Goal: Task Accomplishment & Management: Complete application form

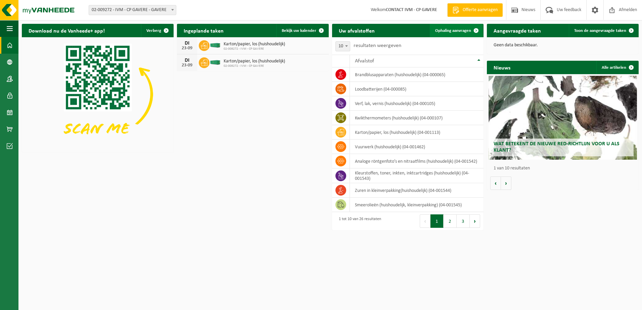
click at [455, 28] on link "Ophaling aanvragen" at bounding box center [456, 30] width 53 height 13
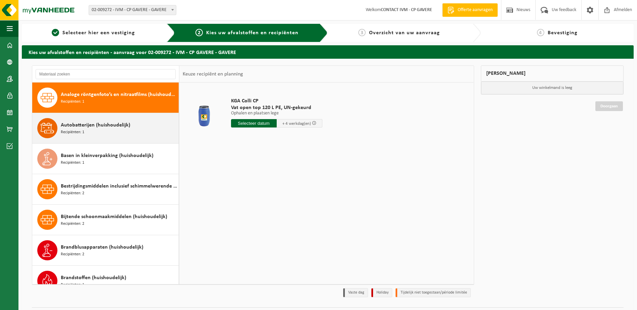
click at [111, 132] on div "Autobatterijen (huishoudelijk) Recipiënten: 1" at bounding box center [119, 128] width 116 height 20
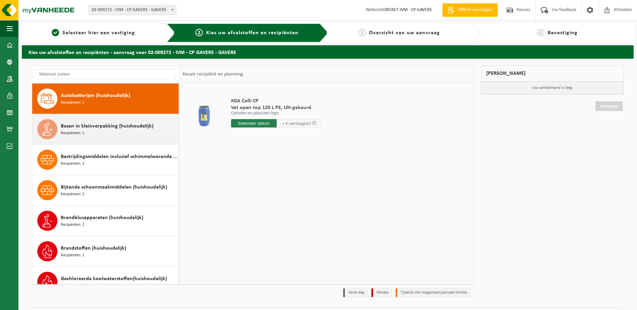
scroll to position [31, 0]
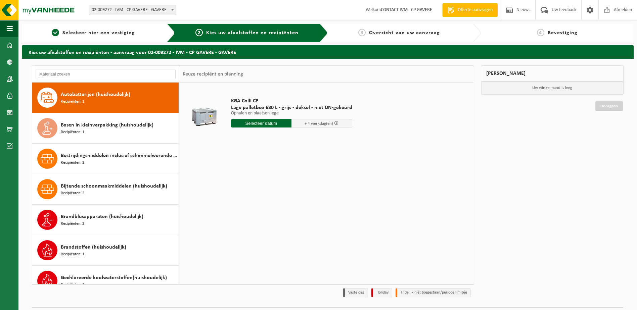
click at [250, 124] on input "text" at bounding box center [261, 123] width 61 height 8
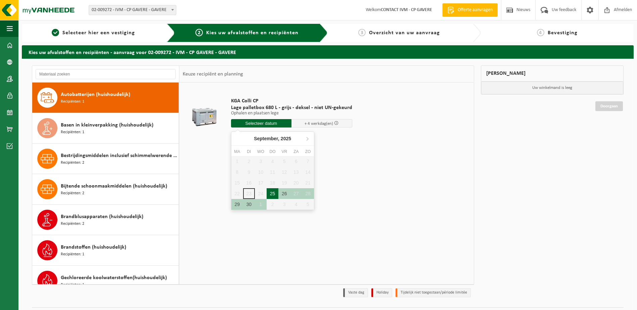
click at [272, 195] on div "25" at bounding box center [273, 193] width 12 height 11
type input "Van 2025-09-25"
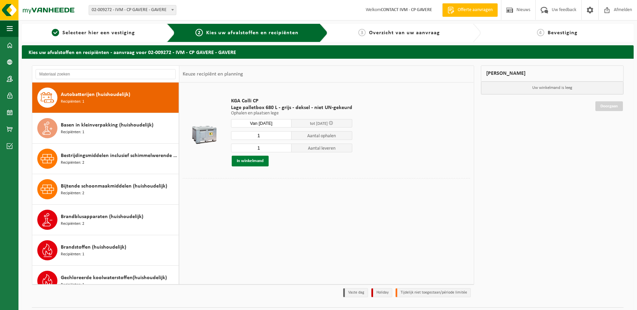
click at [263, 160] on button "In winkelmand" at bounding box center [250, 161] width 37 height 11
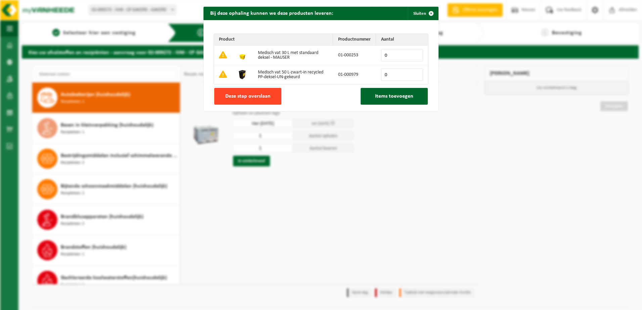
click at [258, 95] on span "Deze stap overslaan" at bounding box center [247, 96] width 45 height 5
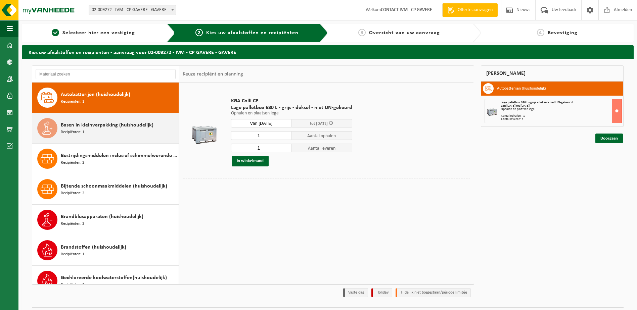
click at [104, 132] on div "Basen in kleinverpakking (huishoudelijk) Recipiënten: 1" at bounding box center [119, 128] width 116 height 20
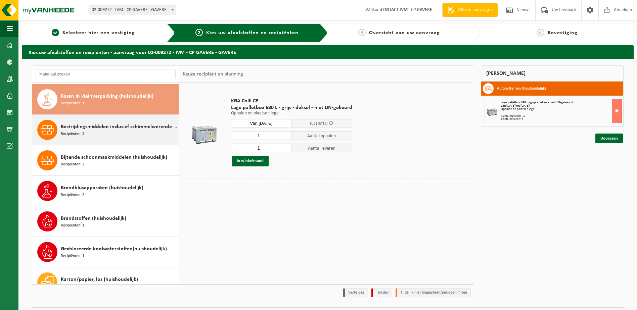
scroll to position [61, 0]
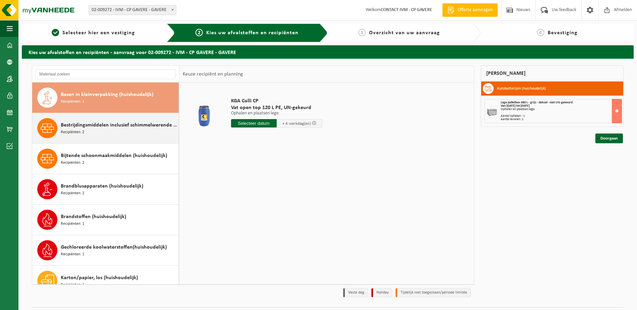
click at [107, 128] on span "Bestrijdingsmiddelen inclusief schimmelwerende beschermingsmiddelen (huishoudel…" at bounding box center [119, 125] width 116 height 8
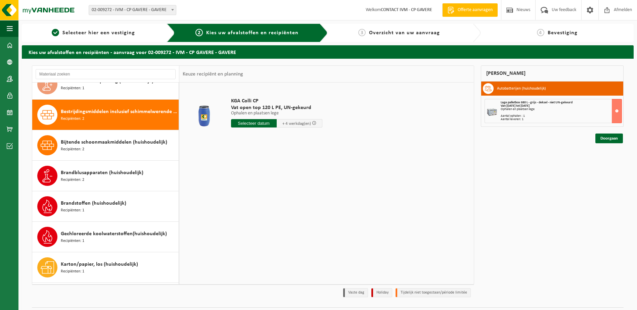
scroll to position [92, 0]
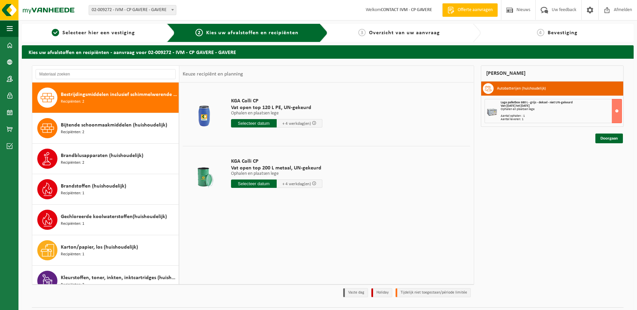
click at [256, 122] on input "text" at bounding box center [254, 123] width 46 height 8
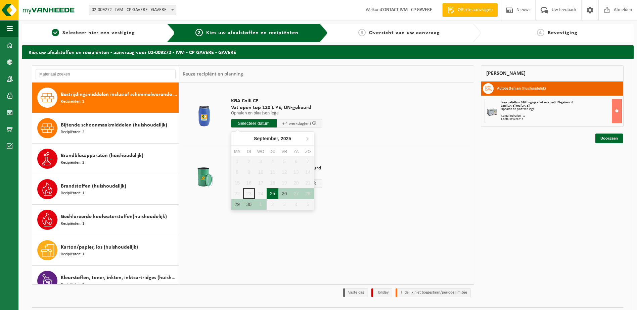
click at [270, 193] on div "25" at bounding box center [273, 193] width 12 height 11
type input "Van 2025-09-25"
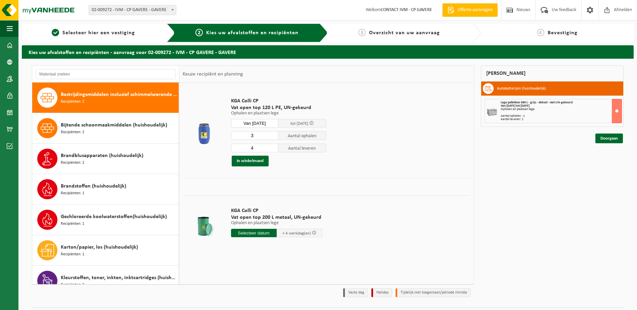
type input "3"
click at [273, 137] on input "3" at bounding box center [255, 135] width 48 height 9
type input "3"
click at [272, 149] on input "3" at bounding box center [255, 148] width 48 height 9
click at [261, 158] on button "In winkelmand" at bounding box center [250, 161] width 37 height 11
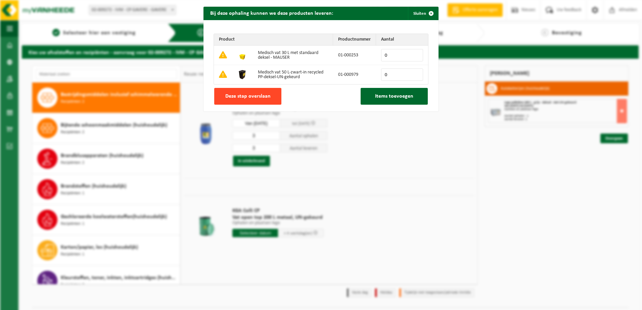
click at [263, 96] on span "Deze stap overslaan" at bounding box center [247, 96] width 45 height 5
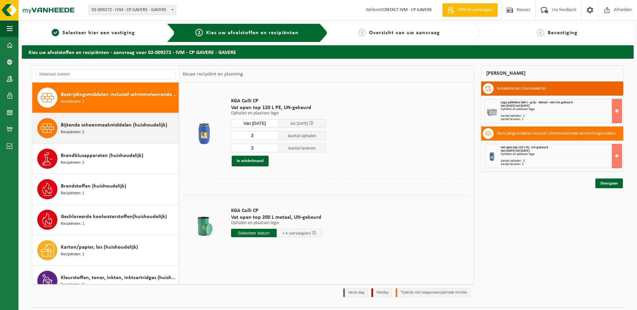
click at [93, 132] on div "Bijtende schoonmaakmiddelen (huishoudelijk) Recipiënten: 2" at bounding box center [119, 128] width 116 height 20
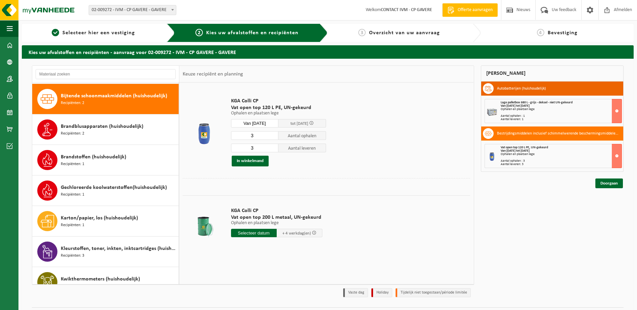
scroll to position [122, 0]
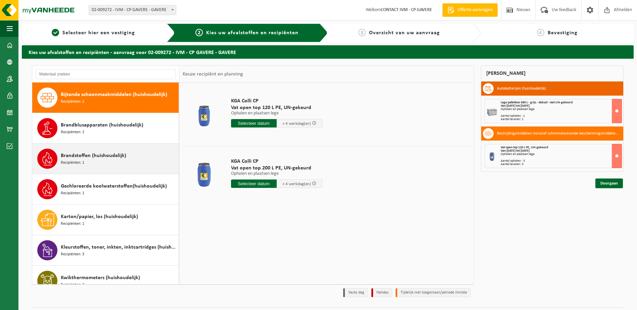
click at [94, 158] on span "Brandstoffen (huishoudelijk)" at bounding box center [93, 156] width 65 height 8
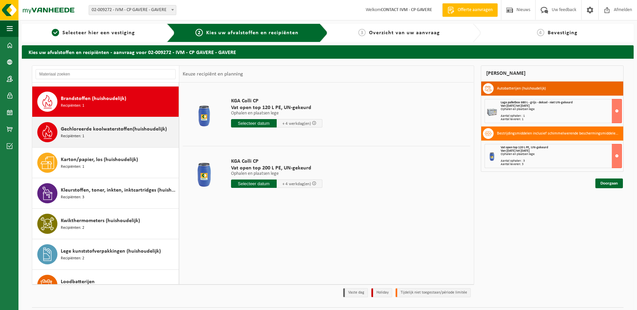
scroll to position [183, 0]
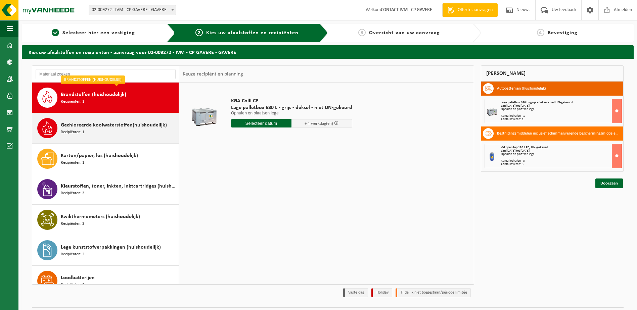
click at [105, 129] on div "Gechloreerde koolwaterstoffen(huishoudelijk) Recipiënten: 1" at bounding box center [119, 128] width 116 height 20
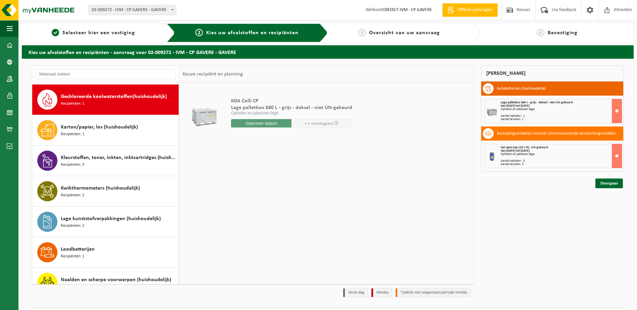
scroll to position [214, 0]
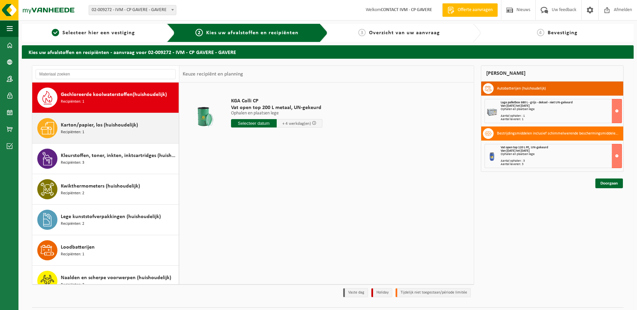
click at [105, 125] on span "Karton/papier, los (huishoudelijk)" at bounding box center [99, 125] width 77 height 8
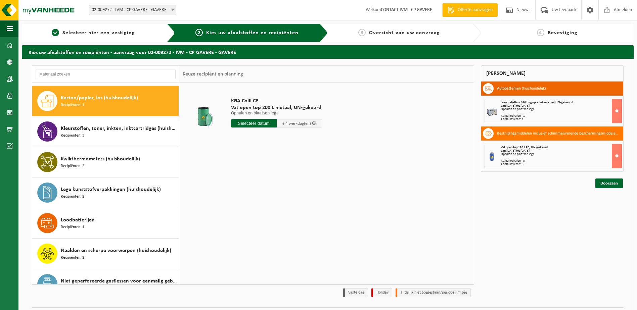
scroll to position [244, 0]
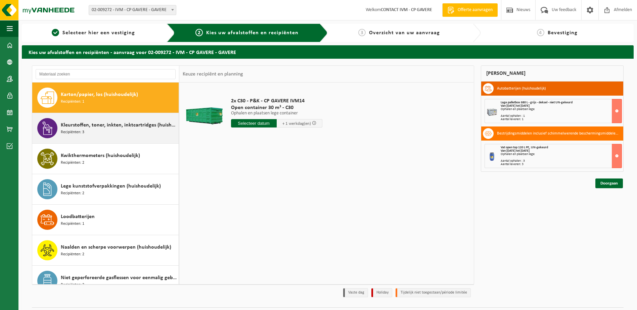
click at [101, 129] on span "Kleurstoffen, toner, inkten, inktcartridges (huishoudelijk)" at bounding box center [119, 125] width 116 height 8
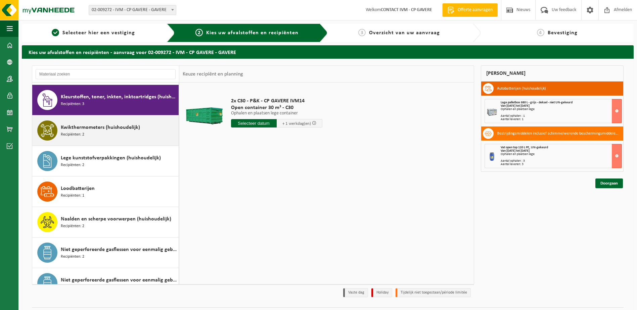
scroll to position [275, 0]
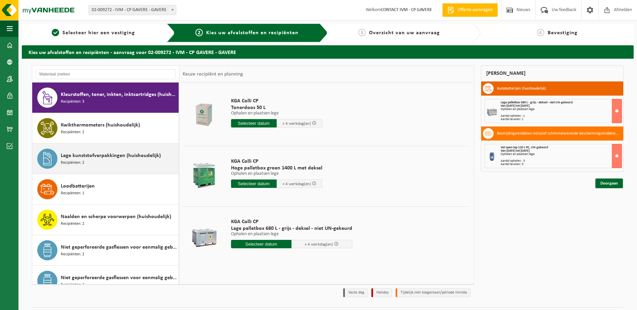
click at [104, 158] on span "Lege kunststofverpakkingen (huishoudelijk)" at bounding box center [111, 156] width 100 height 8
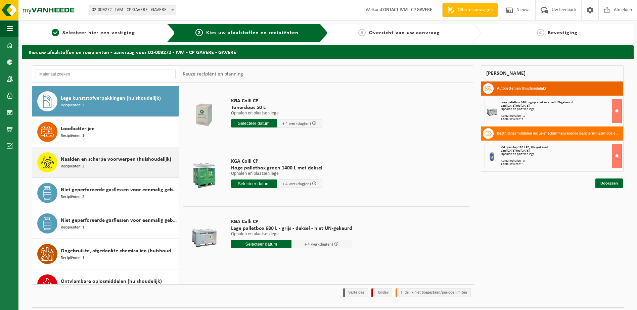
scroll to position [336, 0]
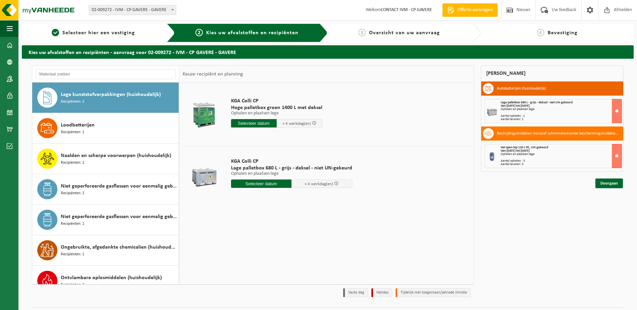
click at [238, 126] on input "text" at bounding box center [254, 123] width 46 height 8
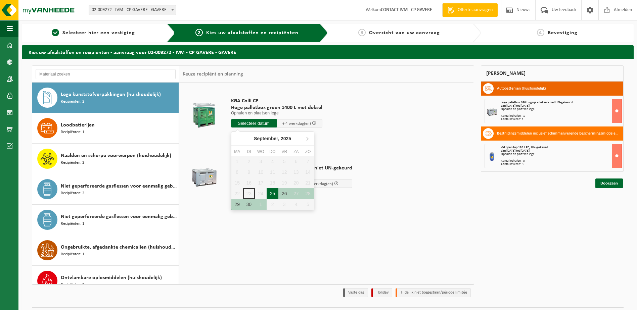
click at [270, 193] on div "25" at bounding box center [273, 193] width 12 height 11
type input "Van 2025-09-25"
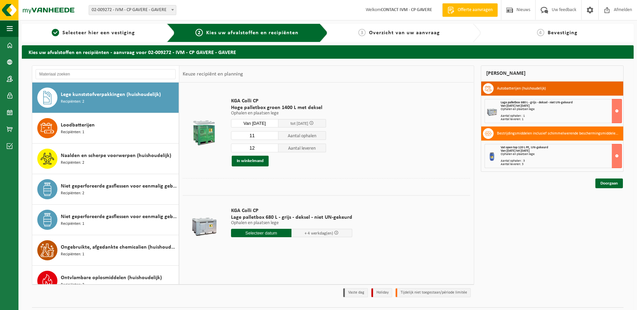
click at [273, 138] on input "11" at bounding box center [255, 135] width 48 height 9
click at [273, 138] on input "10" at bounding box center [255, 135] width 48 height 9
click at [273, 138] on input "9" at bounding box center [255, 135] width 48 height 9
click at [273, 139] on input "9" at bounding box center [255, 135] width 48 height 9
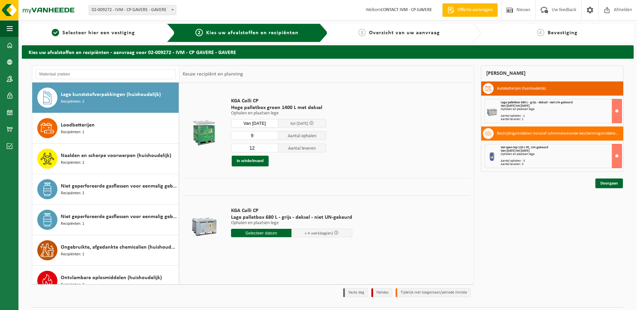
click at [273, 139] on input "9" at bounding box center [255, 135] width 48 height 9
type input "5"
click at [267, 147] on input "12" at bounding box center [255, 148] width 48 height 9
type input "1"
type input "5"
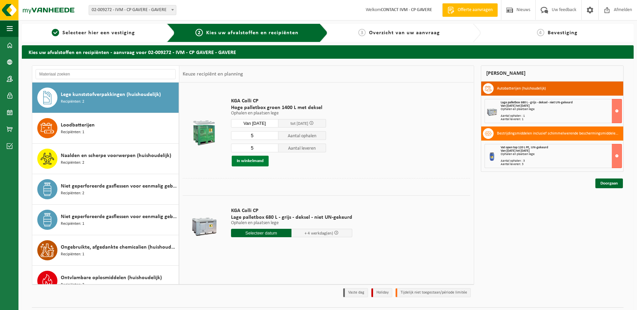
click at [259, 161] on button "In winkelmand" at bounding box center [250, 161] width 37 height 11
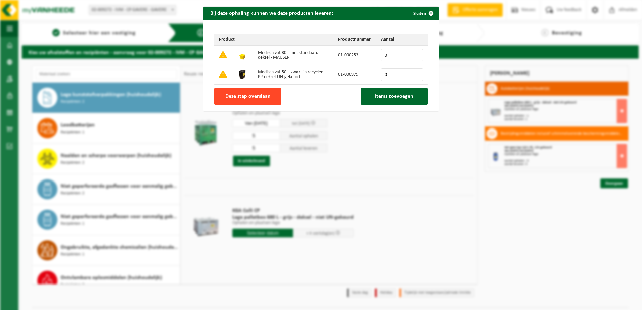
click at [234, 101] on button "Deze stap overslaan" at bounding box center [247, 96] width 67 height 17
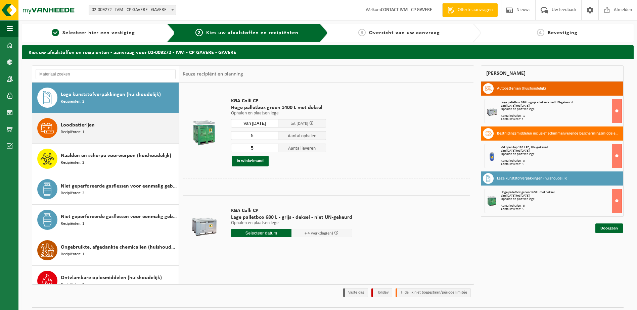
click at [81, 129] on span "Loodbatterijen" at bounding box center [78, 125] width 34 height 8
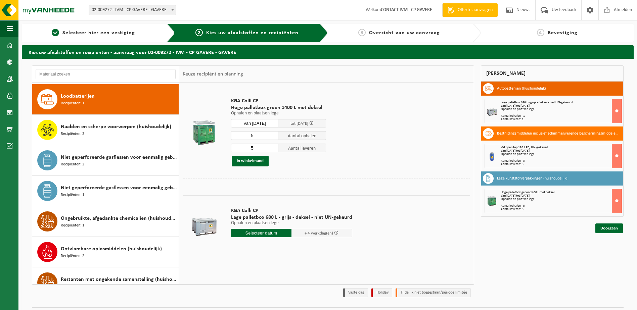
scroll to position [367, 0]
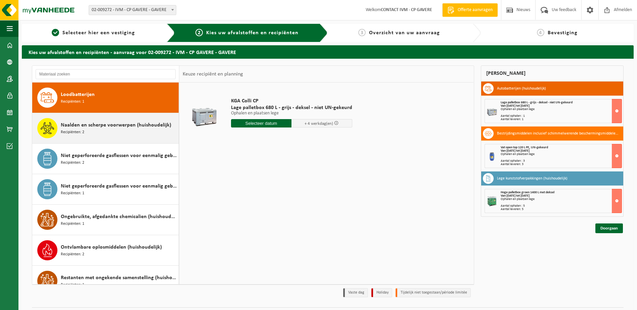
click at [89, 132] on div "Naalden en scherpe voorwerpen (huishoudelijk) Recipiënten: 2" at bounding box center [119, 128] width 116 height 20
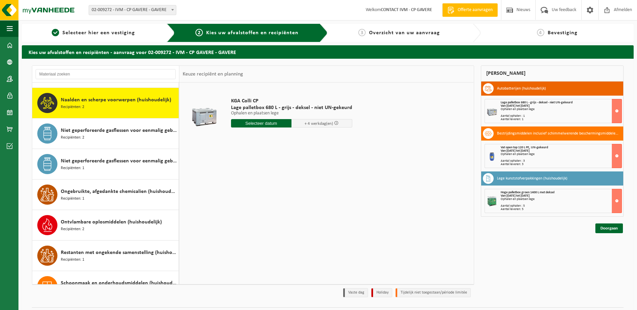
scroll to position [397, 0]
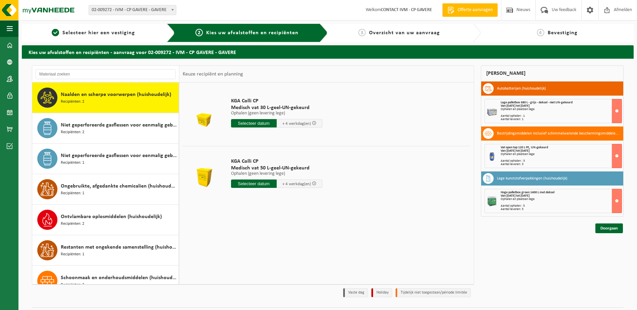
click at [251, 182] on input "text" at bounding box center [254, 184] width 46 height 8
click at [274, 254] on div "25" at bounding box center [273, 254] width 12 height 11
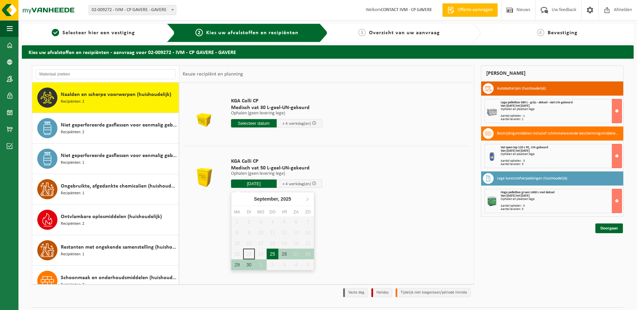
type input "Van 2025-09-25"
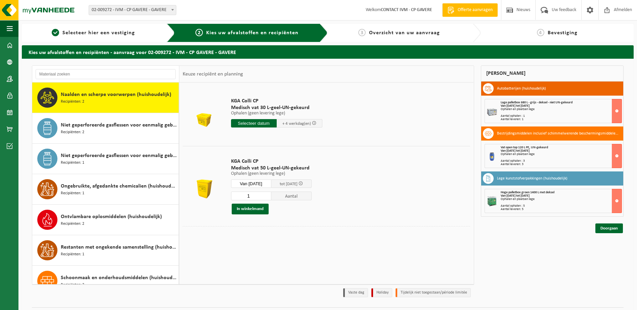
click at [258, 197] on input "1" at bounding box center [251, 196] width 40 height 9
type input "4"
click at [253, 209] on button "In winkelmand" at bounding box center [250, 209] width 37 height 11
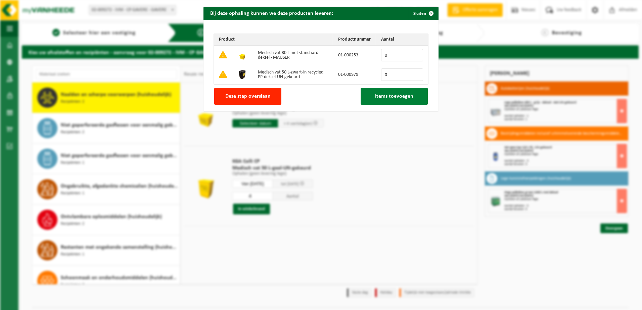
click at [371, 95] on button "Items toevoegen" at bounding box center [394, 96] width 67 height 17
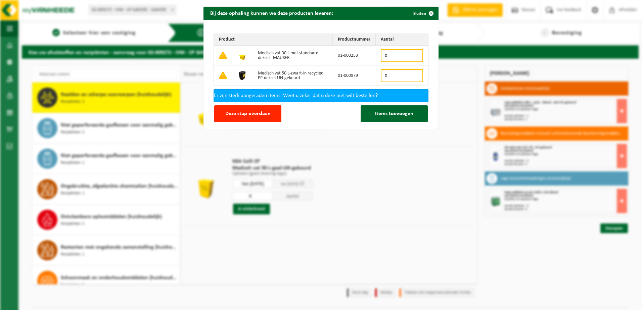
click at [392, 73] on input "0" at bounding box center [402, 75] width 42 height 13
type input "4"
click at [380, 116] on span "Items toevoegen" at bounding box center [394, 113] width 38 height 5
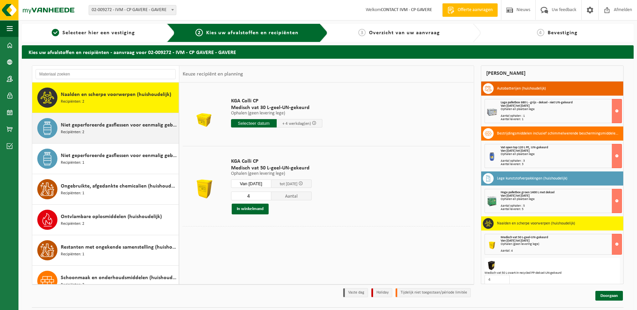
click at [86, 128] on span "Niet geperforeerde gasflessen voor eenmalig gebruik (huishoudelijk)" at bounding box center [119, 125] width 116 height 8
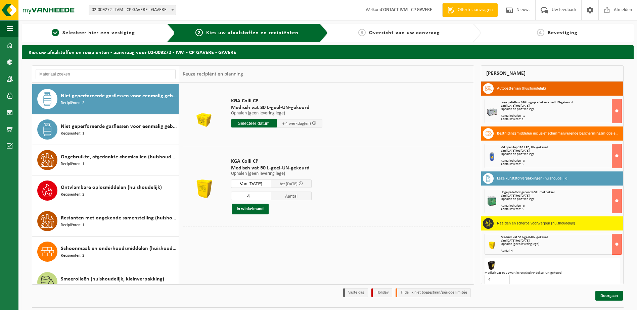
scroll to position [428, 0]
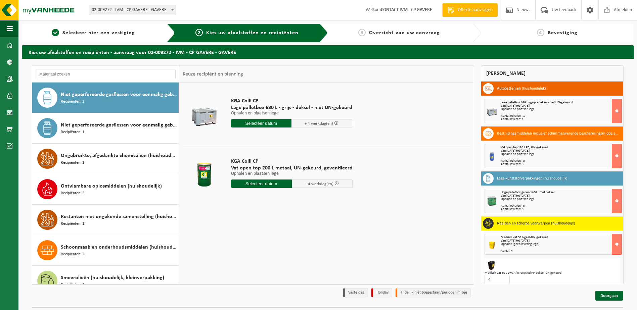
click at [273, 184] on input "text" at bounding box center [261, 184] width 61 height 8
click at [272, 253] on div "25" at bounding box center [273, 254] width 12 height 11
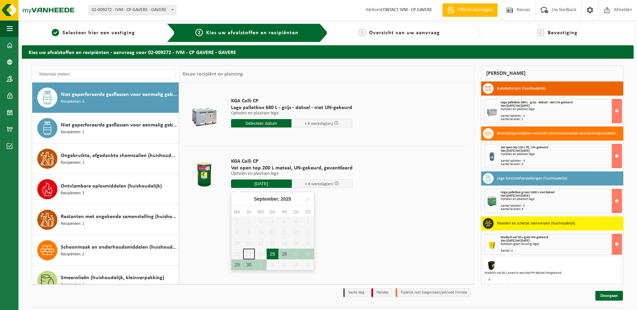
type input "Van 2025-09-25"
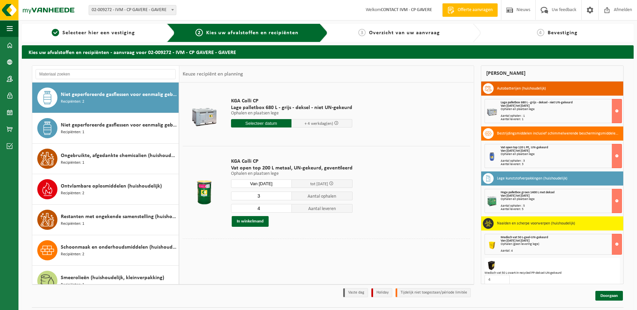
type input "3"
click at [287, 196] on input "3" at bounding box center [261, 196] width 61 height 9
type input "3"
click at [284, 210] on input "3" at bounding box center [261, 208] width 61 height 9
click at [266, 222] on button "In winkelmand" at bounding box center [250, 221] width 37 height 11
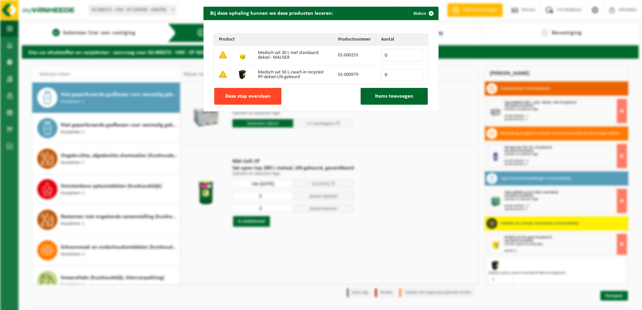
click at [258, 97] on span "Deze stap overslaan" at bounding box center [247, 96] width 45 height 5
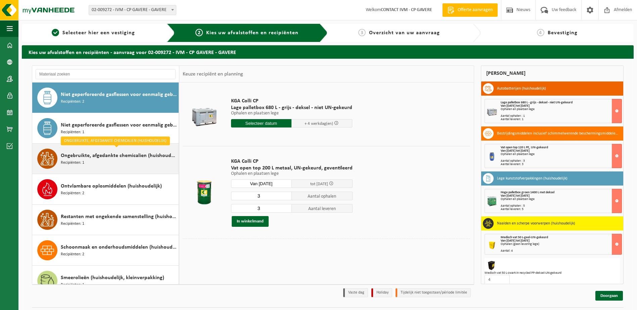
click at [110, 155] on span "Ongebruikte, afgedankte chemicalien (huishoudelijk)" at bounding box center [119, 156] width 116 height 8
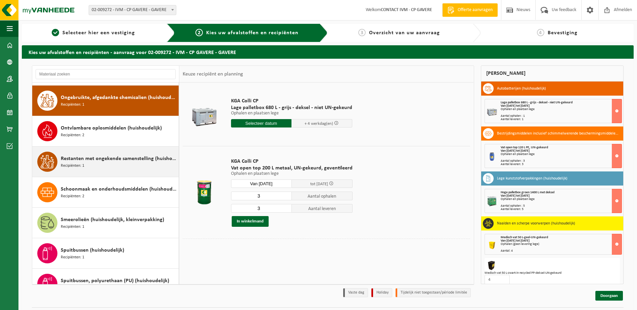
scroll to position [489, 0]
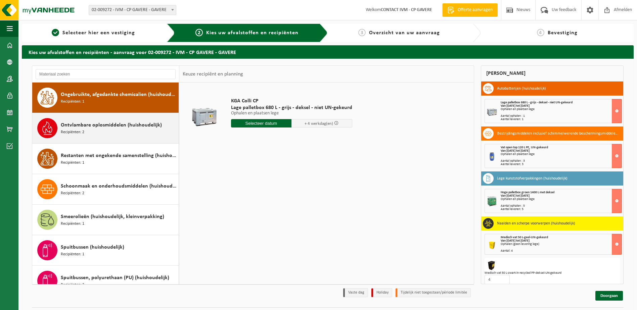
click at [113, 127] on span "Ontvlambare oplosmiddelen (huishoudelijk)" at bounding box center [111, 125] width 101 height 8
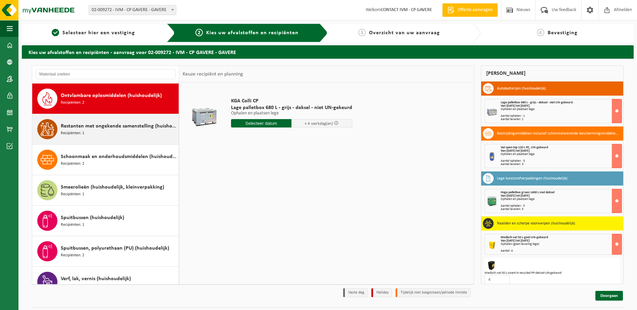
scroll to position [520, 0]
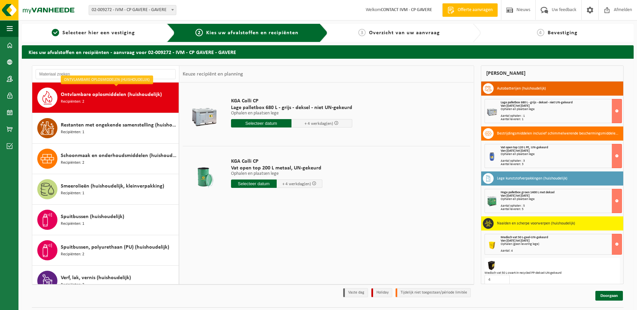
click at [260, 124] on input "text" at bounding box center [261, 123] width 61 height 8
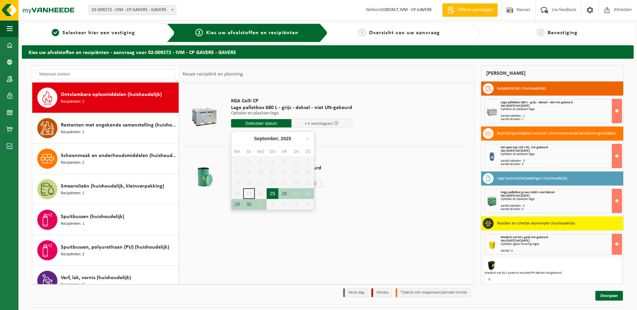
click at [274, 192] on div "25" at bounding box center [273, 193] width 12 height 11
type input "Van 2025-09-25"
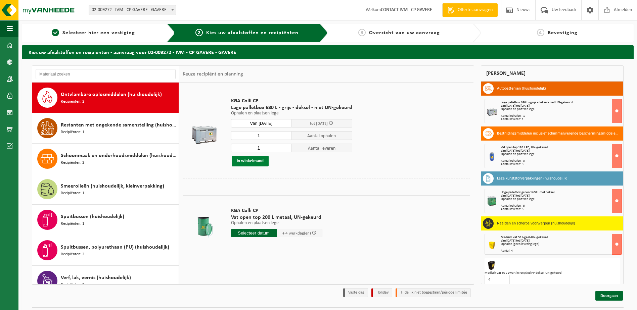
click at [259, 163] on button "In winkelmand" at bounding box center [250, 161] width 37 height 11
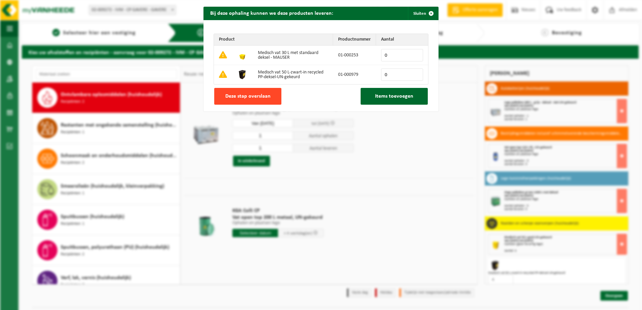
click at [253, 102] on button "Deze stap overslaan" at bounding box center [247, 96] width 67 height 17
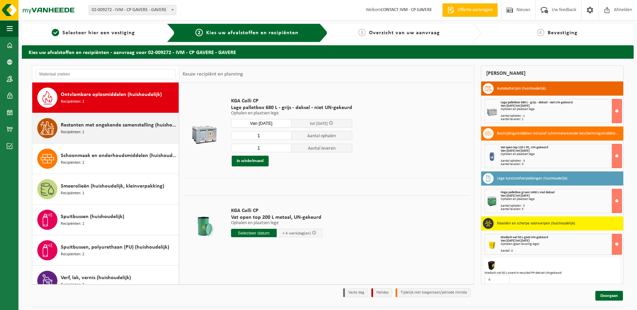
click at [114, 127] on span "Restanten met ongekende samenstelling (huishoudelijk)" at bounding box center [119, 125] width 116 height 8
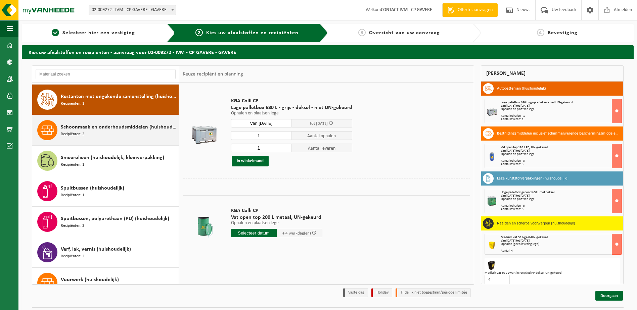
scroll to position [550, 0]
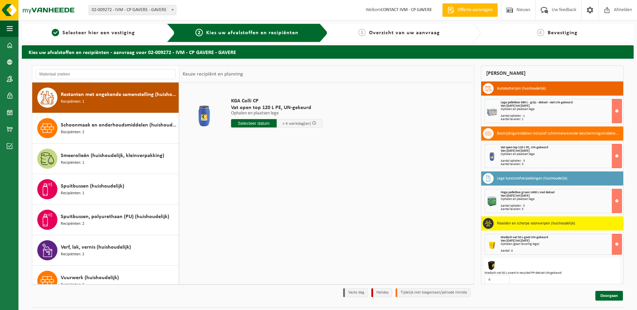
click at [268, 124] on input "text" at bounding box center [254, 123] width 46 height 8
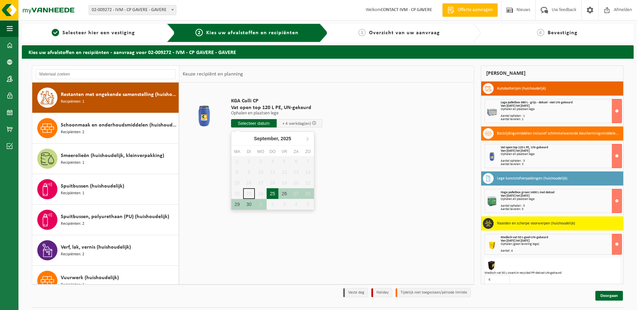
click at [274, 194] on div "25" at bounding box center [273, 193] width 12 height 11
type input "Van 2025-09-25"
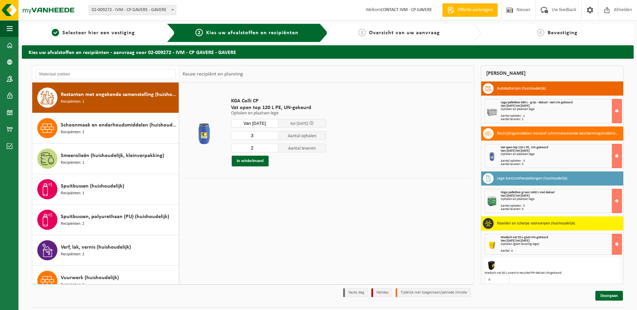
click at [273, 134] on input "3" at bounding box center [255, 135] width 48 height 9
click at [273, 134] on input "4" at bounding box center [255, 135] width 48 height 9
click at [273, 134] on input "5" at bounding box center [255, 135] width 48 height 9
click at [273, 134] on input "6" at bounding box center [255, 135] width 48 height 9
type input "7"
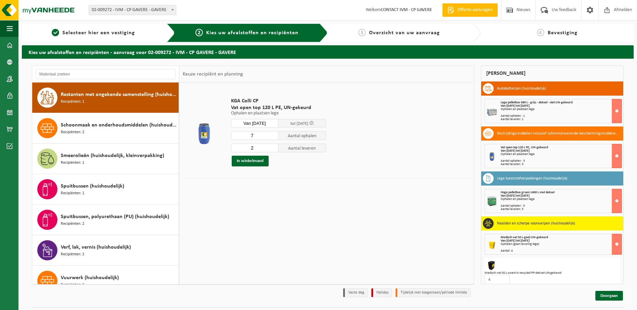
click at [273, 133] on input "7" at bounding box center [255, 135] width 48 height 9
click at [256, 148] on input "2" at bounding box center [255, 148] width 48 height 9
type input "7"
click at [254, 159] on button "In winkelmand" at bounding box center [250, 161] width 37 height 11
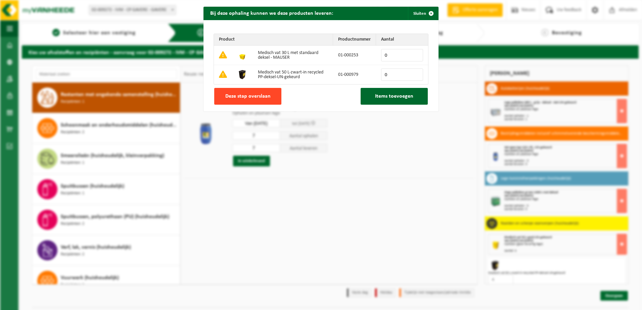
click at [239, 97] on span "Deze stap overslaan" at bounding box center [247, 96] width 45 height 5
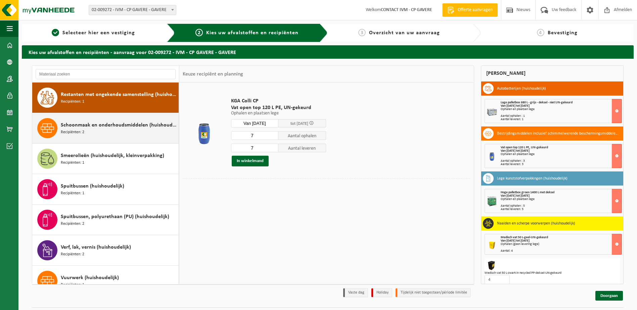
drag, startPoint x: 115, startPoint y: 129, endPoint x: 120, endPoint y: 130, distance: 4.7
click at [117, 130] on div "Schoonmaak en onderhoudsmiddelen (huishoudelijk) Recipiënten: 2" at bounding box center [119, 128] width 116 height 20
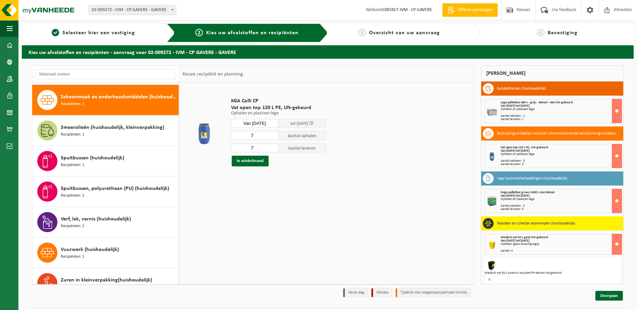
scroll to position [581, 0]
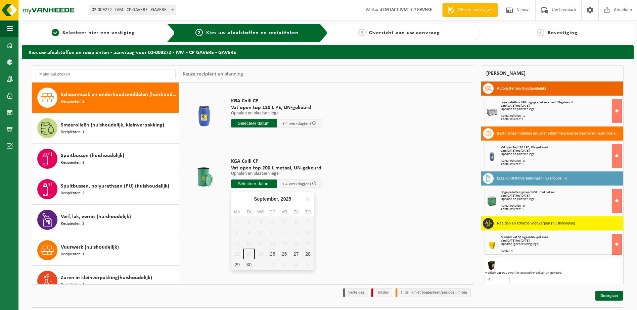
click at [253, 183] on input "text" at bounding box center [254, 184] width 46 height 8
click at [272, 253] on div "25" at bounding box center [273, 254] width 12 height 11
type input "Van 2025-09-25"
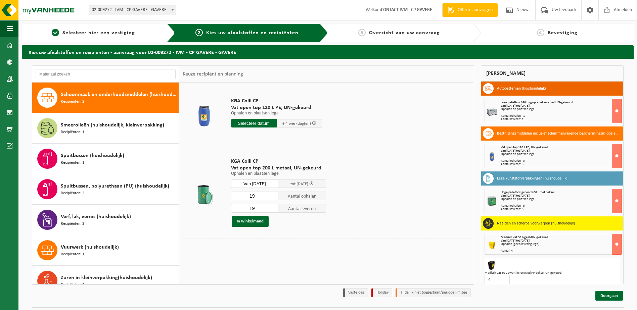
click at [269, 194] on input "19" at bounding box center [255, 196] width 48 height 9
type input "1"
type input "3"
click at [262, 210] on input "19" at bounding box center [255, 208] width 48 height 9
type input "1"
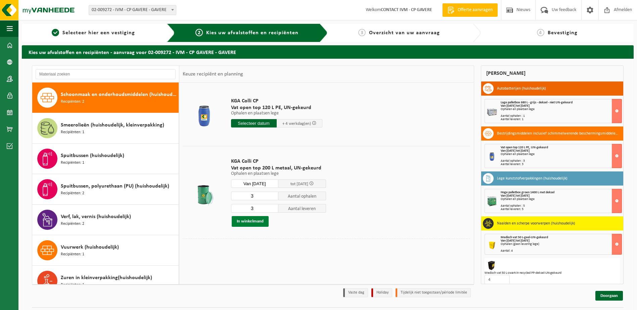
type input "3"
click at [259, 219] on button "In winkelmand" at bounding box center [250, 221] width 37 height 11
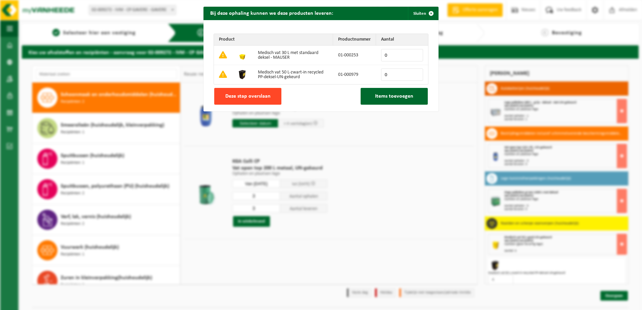
click at [241, 99] on span "Deze stap overslaan" at bounding box center [247, 96] width 45 height 5
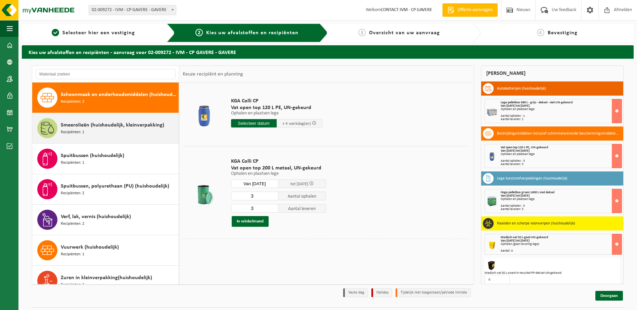
click at [108, 128] on span "Smeerolieën (huishoudelijk, kleinverpakking)" at bounding box center [112, 125] width 103 height 8
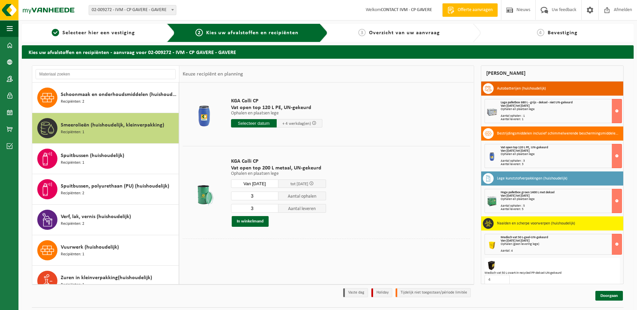
scroll to position [592, 0]
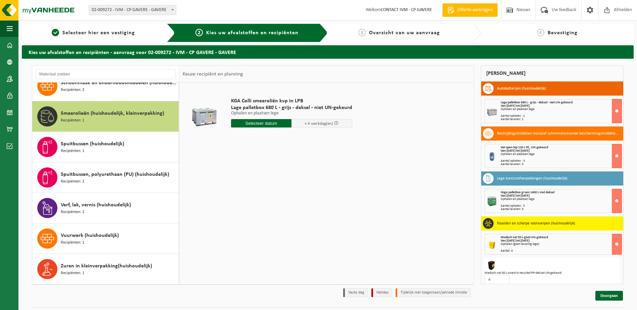
click at [241, 126] on input "text" at bounding box center [261, 123] width 61 height 8
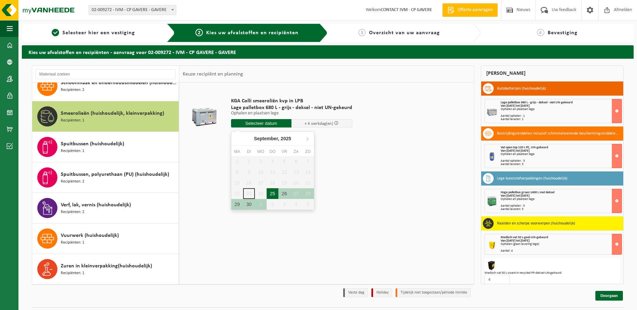
click at [272, 194] on div "25" at bounding box center [273, 193] width 12 height 11
type input "Van 2025-09-25"
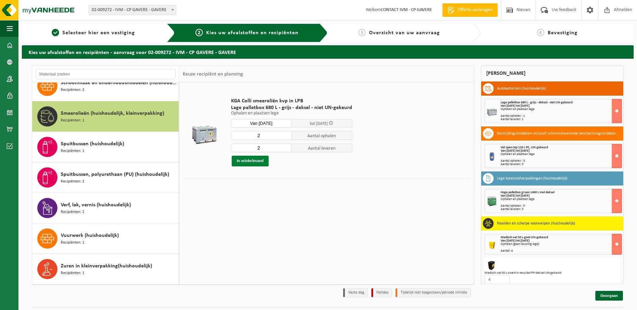
click at [259, 160] on button "In winkelmand" at bounding box center [250, 161] width 37 height 11
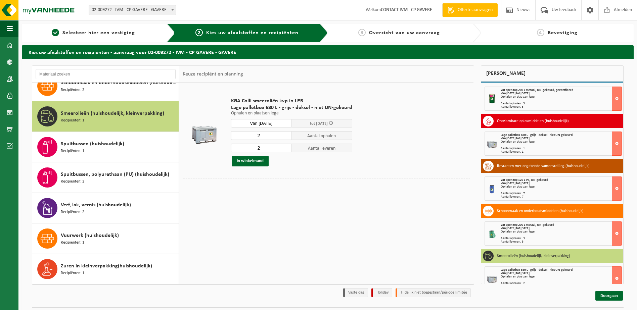
scroll to position [231, 0]
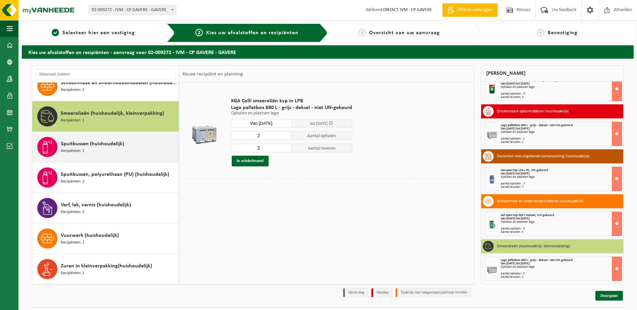
click at [83, 140] on span "Spuitbussen (huishoudelijk)" at bounding box center [92, 144] width 63 height 8
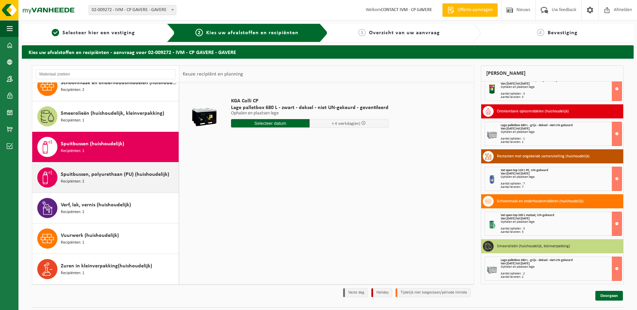
click at [105, 174] on span "Spuitbussen, polyurethaan (PU) (huishoudelijk)" at bounding box center [115, 175] width 108 height 8
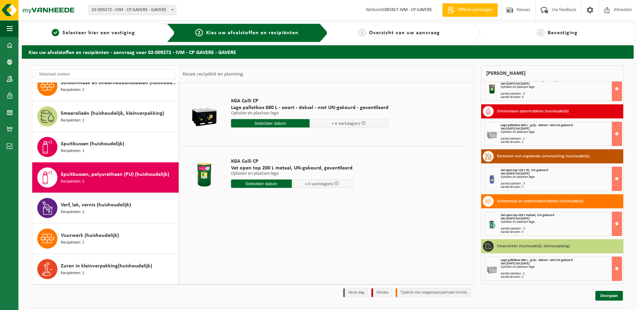
click at [275, 123] on input "text" at bounding box center [270, 123] width 79 height 8
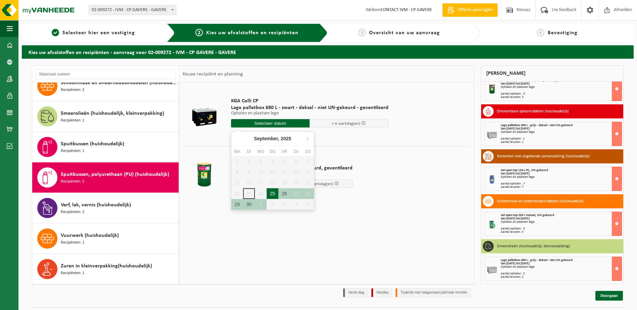
click at [269, 193] on div "25" at bounding box center [273, 193] width 12 height 11
type input "Van 2025-09-25"
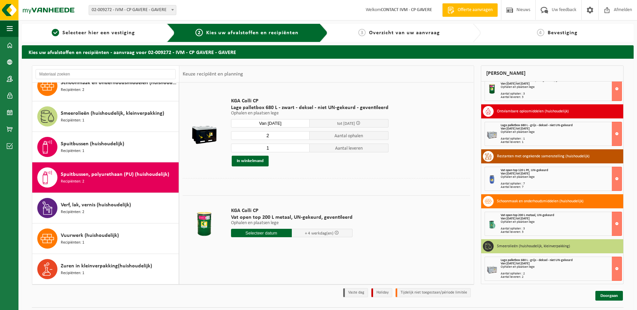
type input "2"
click at [303, 134] on input "2" at bounding box center [270, 135] width 79 height 9
type input "2"
click at [303, 147] on input "2" at bounding box center [270, 148] width 79 height 9
click at [261, 160] on button "In winkelmand" at bounding box center [250, 161] width 37 height 11
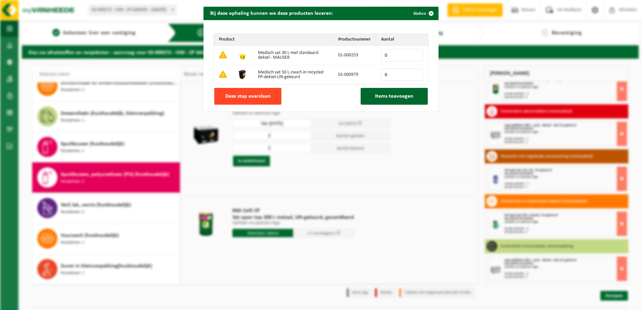
click at [264, 96] on span "Deze stap overslaan" at bounding box center [247, 96] width 45 height 5
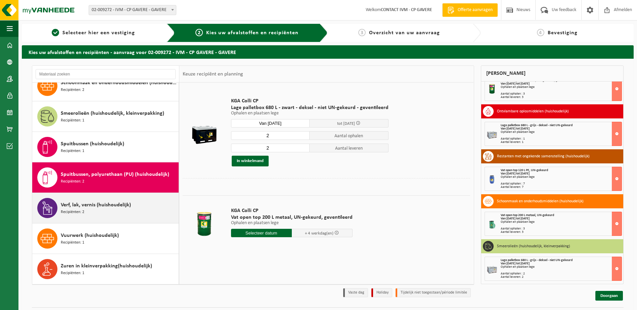
click at [122, 203] on span "Verf, lak, vernis (huishoudelijk)" at bounding box center [96, 205] width 70 height 8
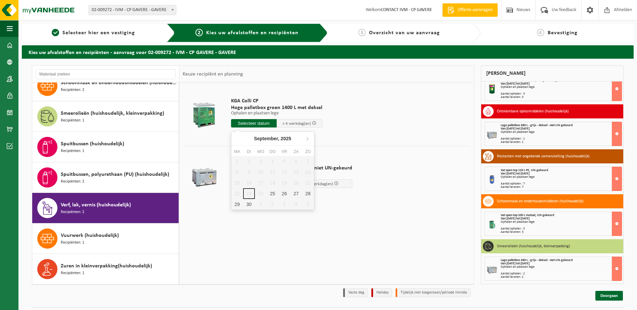
click at [254, 123] on input "text" at bounding box center [254, 123] width 46 height 8
click at [273, 195] on div "25" at bounding box center [273, 193] width 12 height 11
type input "Van 2025-09-25"
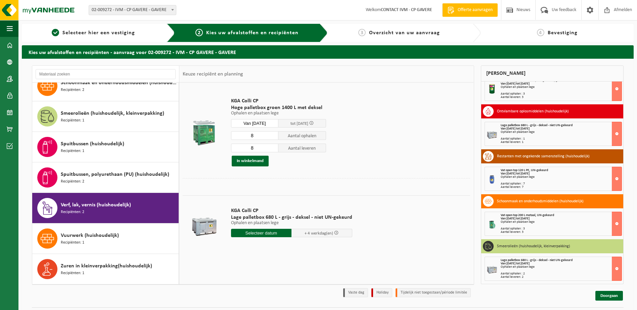
click at [266, 135] on input "8" at bounding box center [255, 135] width 48 height 9
type input "5"
click at [258, 146] on input "8" at bounding box center [255, 148] width 48 height 9
type input "5"
click at [248, 160] on button "In winkelmand" at bounding box center [250, 161] width 37 height 11
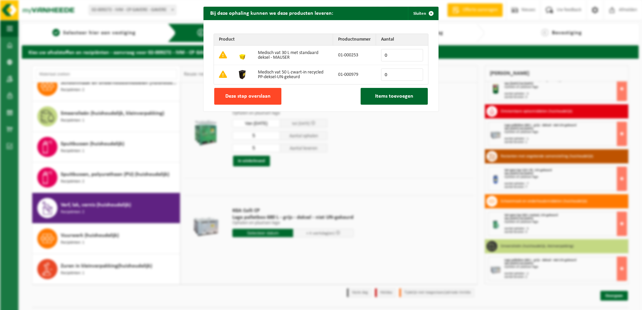
click at [251, 100] on button "Deze stap overslaan" at bounding box center [247, 96] width 67 height 17
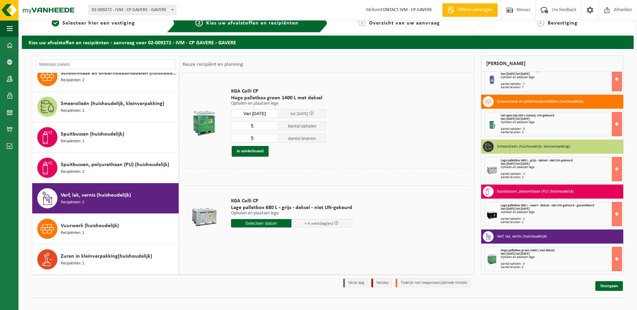
scroll to position [18, 0]
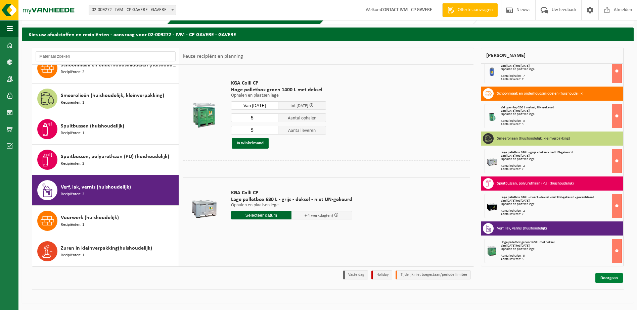
click at [614, 279] on link "Doorgaan" at bounding box center [609, 278] width 28 height 10
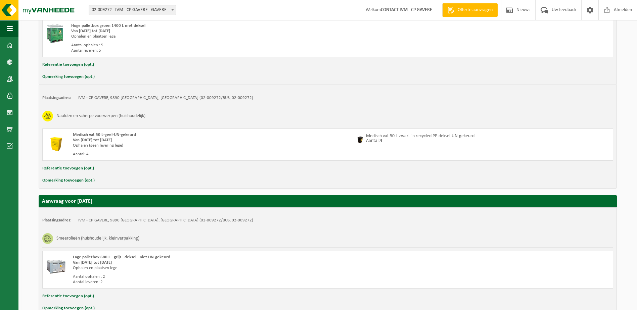
scroll to position [712, 0]
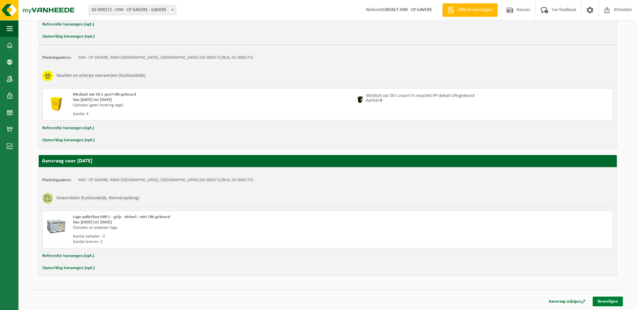
click at [608, 302] on link "Bevestigen" at bounding box center [608, 302] width 30 height 10
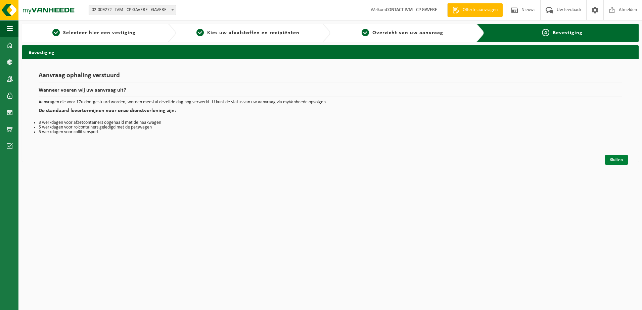
click at [607, 161] on link "Sluiten" at bounding box center [616, 160] width 23 height 10
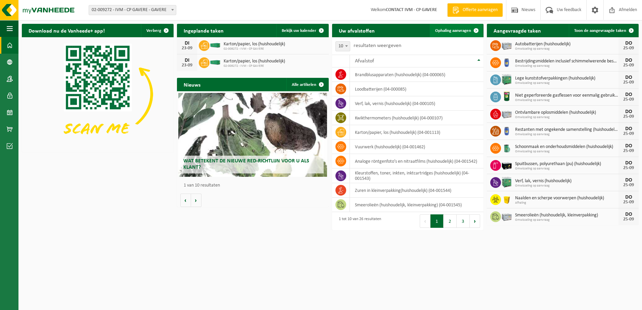
click at [447, 31] on span "Ophaling aanvragen" at bounding box center [453, 31] width 36 height 4
click at [458, 31] on span "Ophaling aanvragen" at bounding box center [453, 31] width 36 height 4
click at [10, 130] on span at bounding box center [10, 129] width 6 height 17
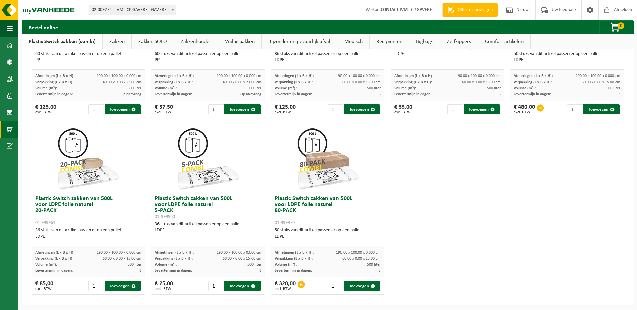
scroll to position [320, 0]
